Goal: Transaction & Acquisition: Purchase product/service

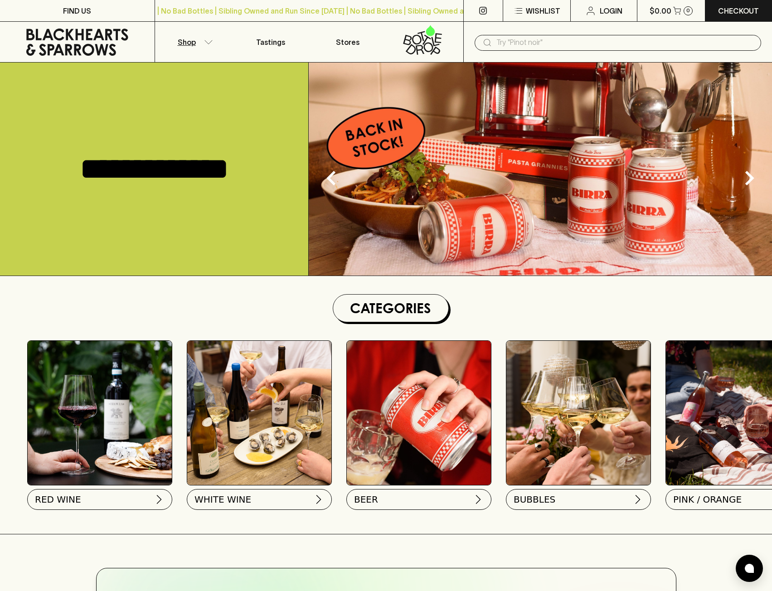
click at [213, 46] on button "Shop" at bounding box center [193, 42] width 77 height 40
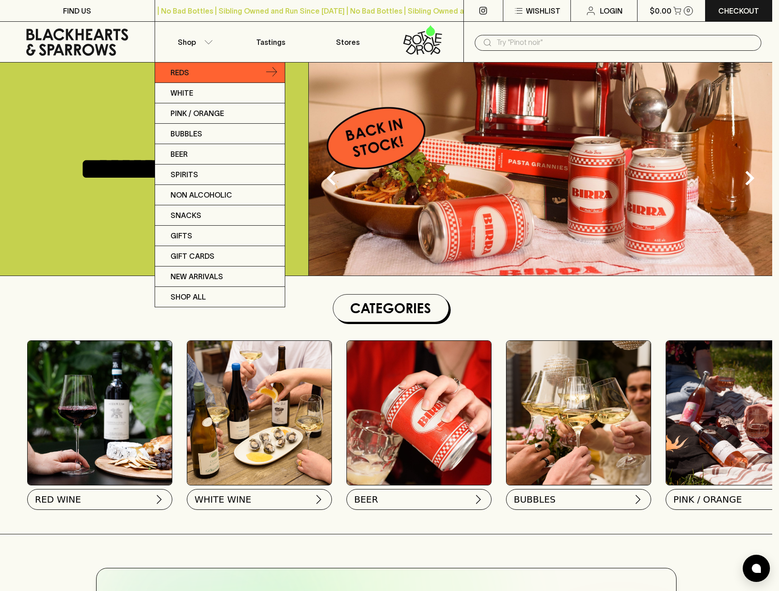
click at [196, 71] on link "Reds" at bounding box center [220, 73] width 130 height 20
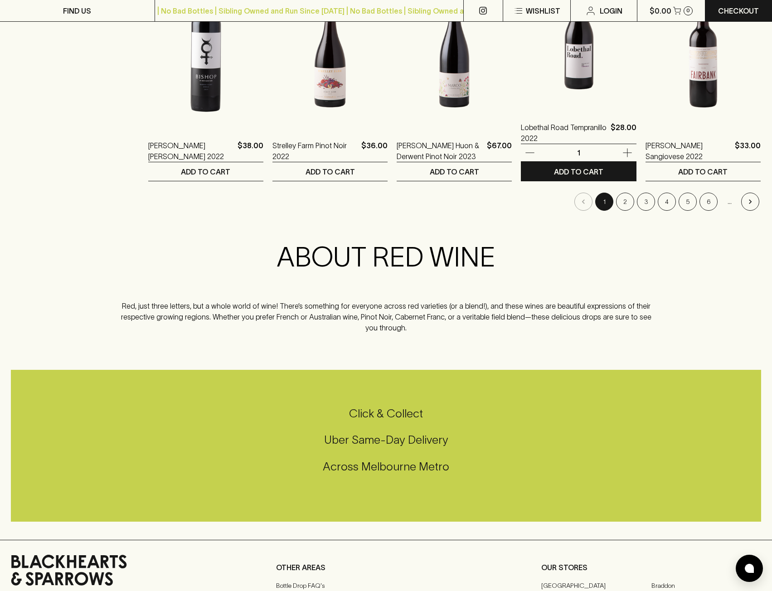
scroll to position [725, 0]
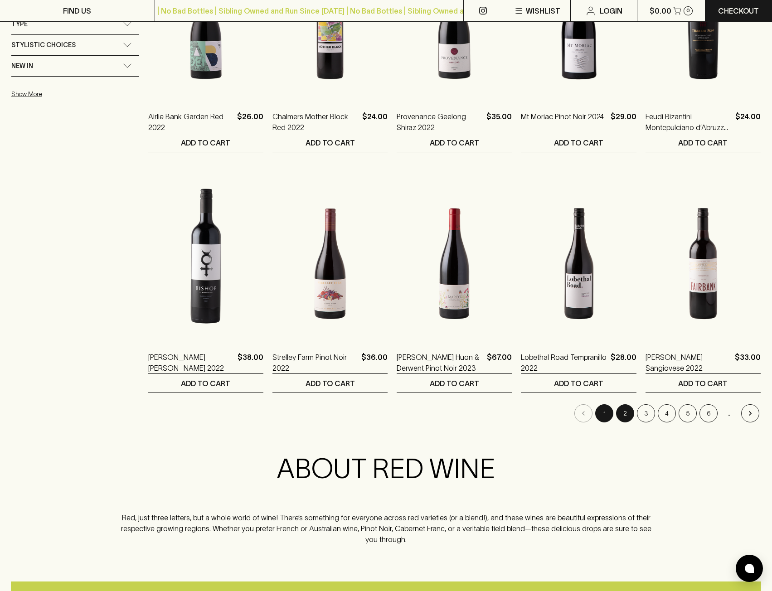
click at [622, 417] on button "2" at bounding box center [625, 413] width 18 height 18
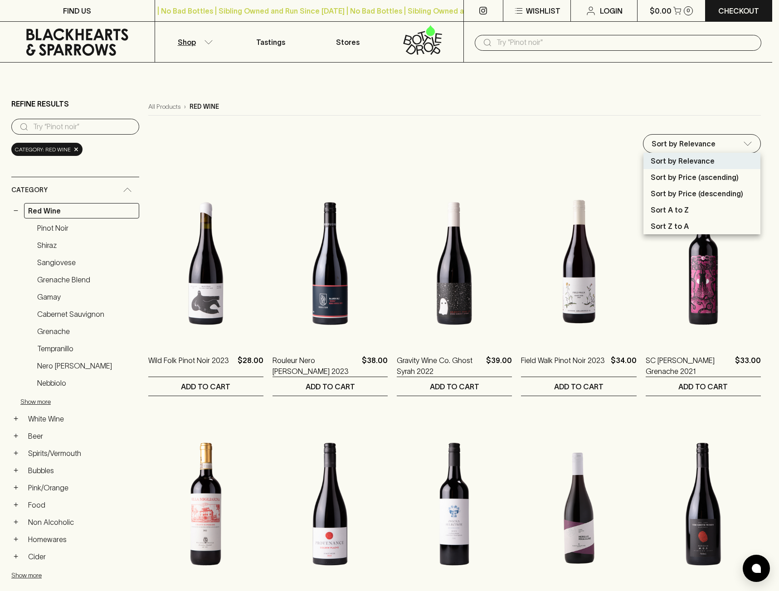
click at [696, 176] on p "Sort by Price (ascending)" at bounding box center [694, 177] width 88 height 11
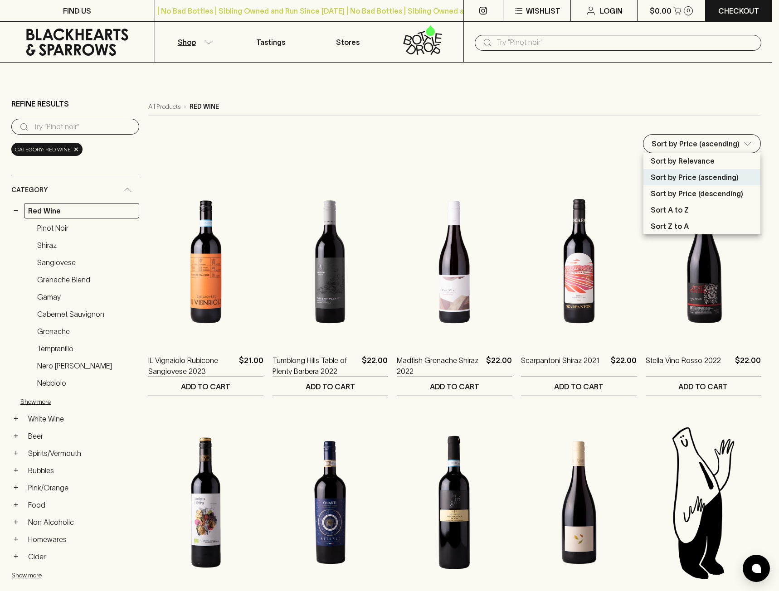
drag, startPoint x: 689, startPoint y: 194, endPoint x: 686, endPoint y: 185, distance: 8.9
click at [689, 194] on p "Sort by Price (descending)" at bounding box center [696, 193] width 92 height 11
type input "price:desc"
